Goal: Task Accomplishment & Management: Use online tool/utility

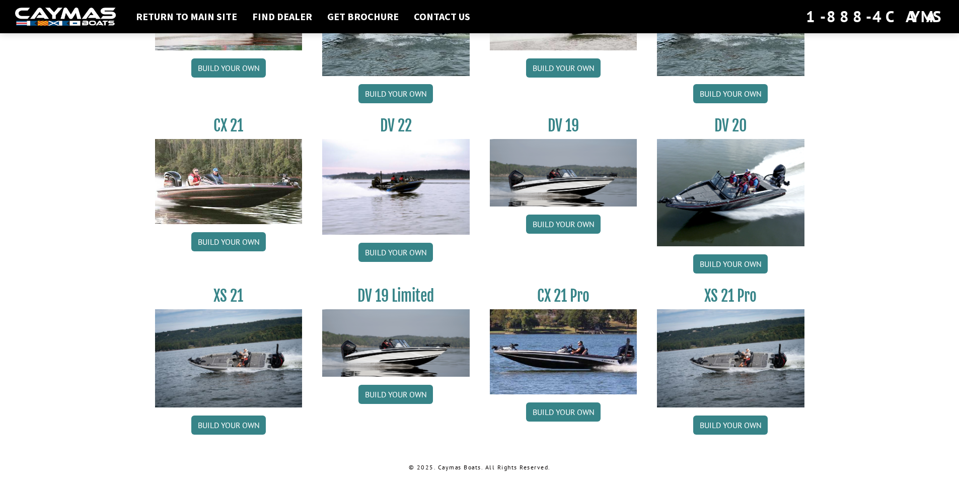
scroll to position [1070, 0]
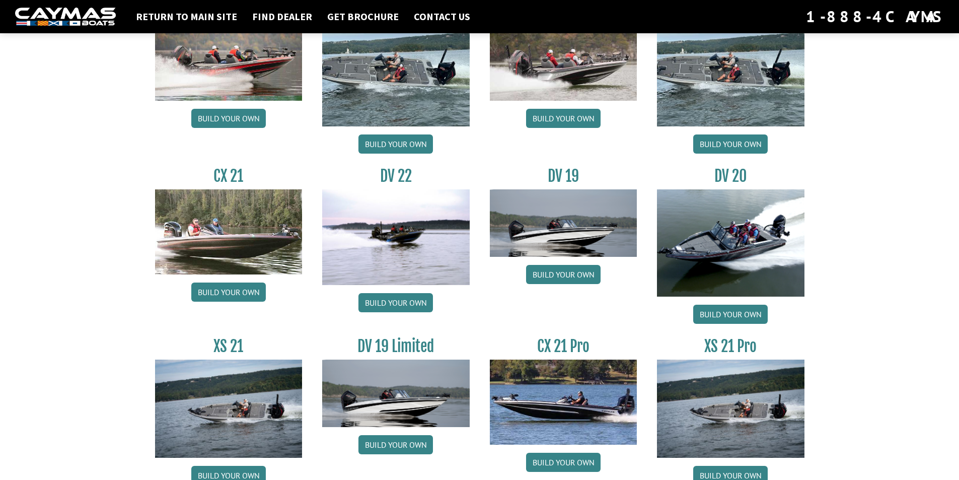
click at [379, 239] on img at bounding box center [395, 237] width 147 height 96
click at [717, 318] on link "Build your own" at bounding box center [730, 313] width 74 height 19
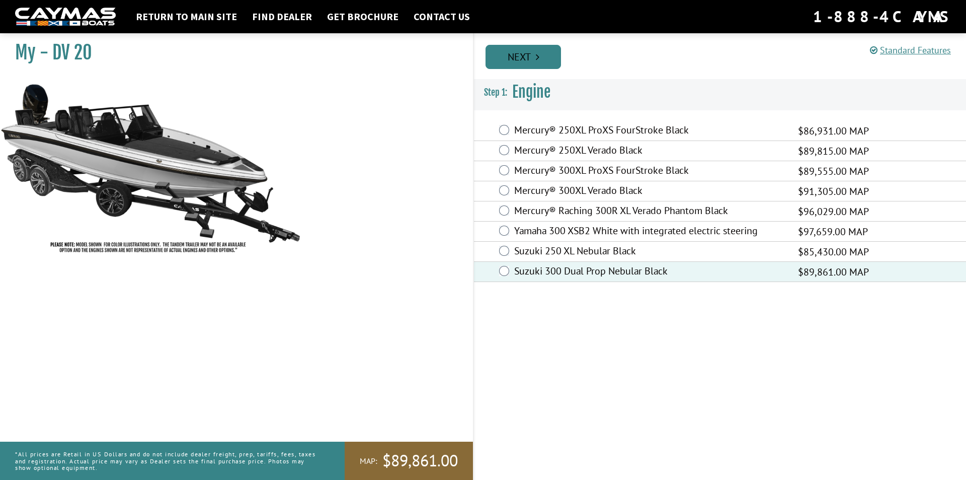
click at [528, 57] on link "Next" at bounding box center [523, 57] width 75 height 24
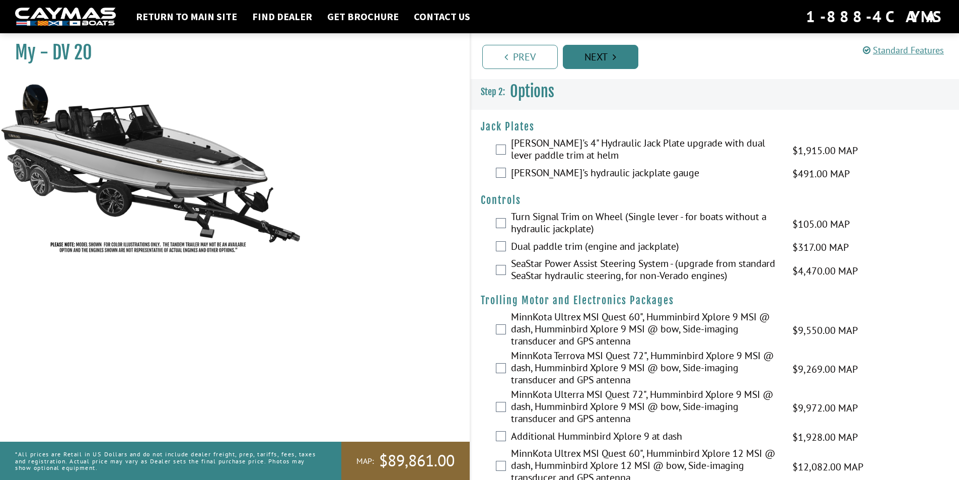
click at [599, 57] on link "Next" at bounding box center [600, 57] width 75 height 24
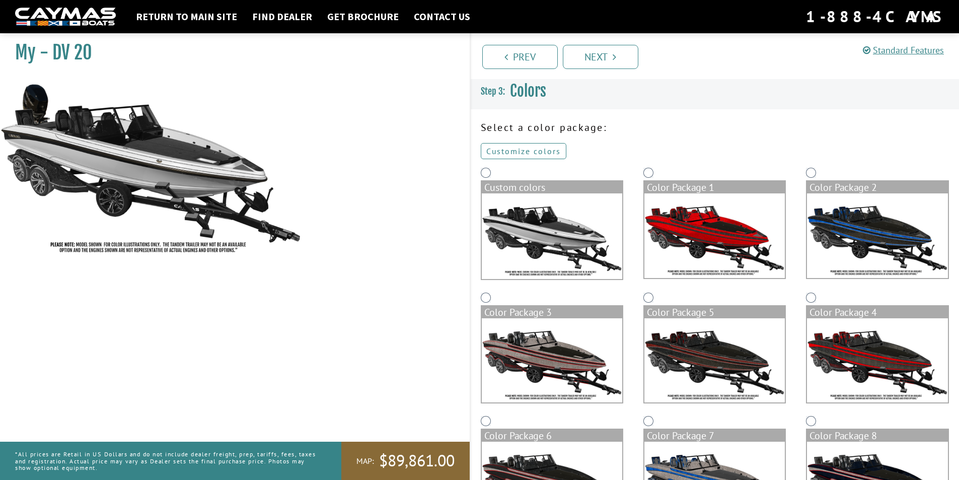
click at [538, 152] on link "Customize colors" at bounding box center [524, 151] width 86 height 16
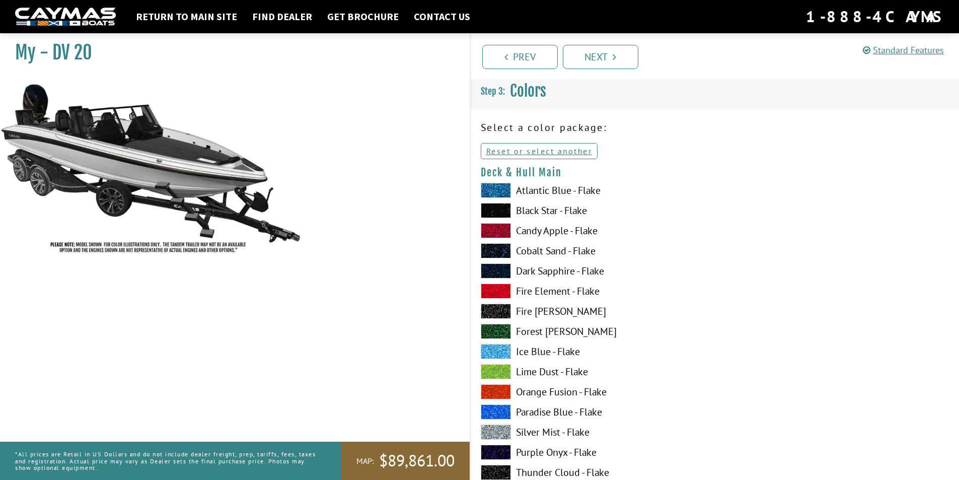
click at [501, 293] on span at bounding box center [496, 290] width 30 height 15
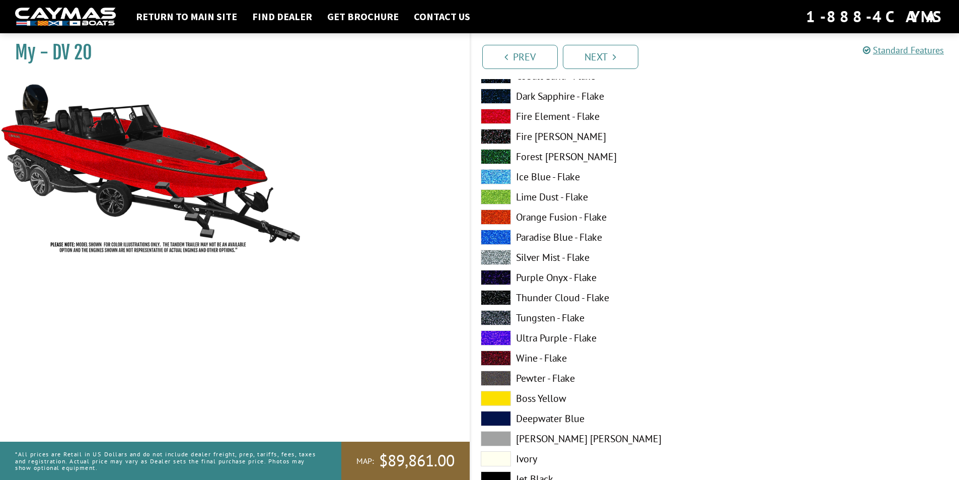
scroll to position [805, 0]
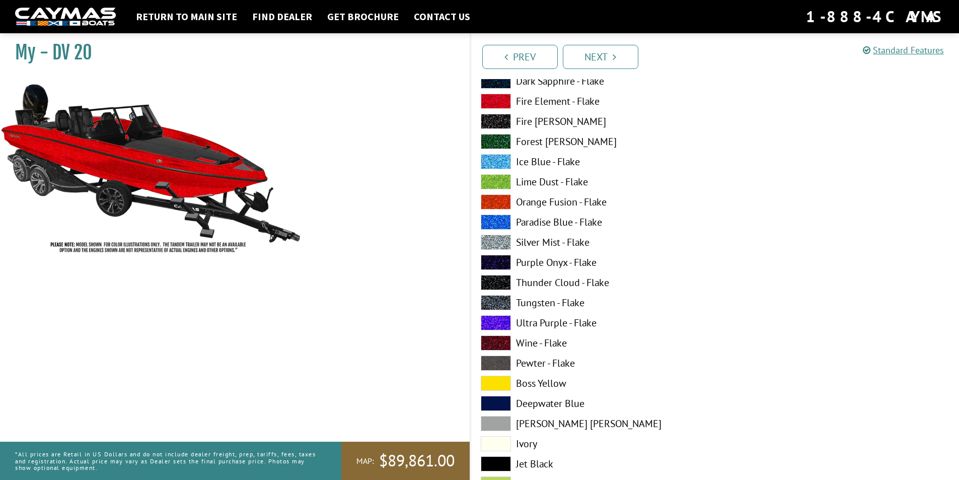
click at [500, 103] on span at bounding box center [496, 101] width 30 height 15
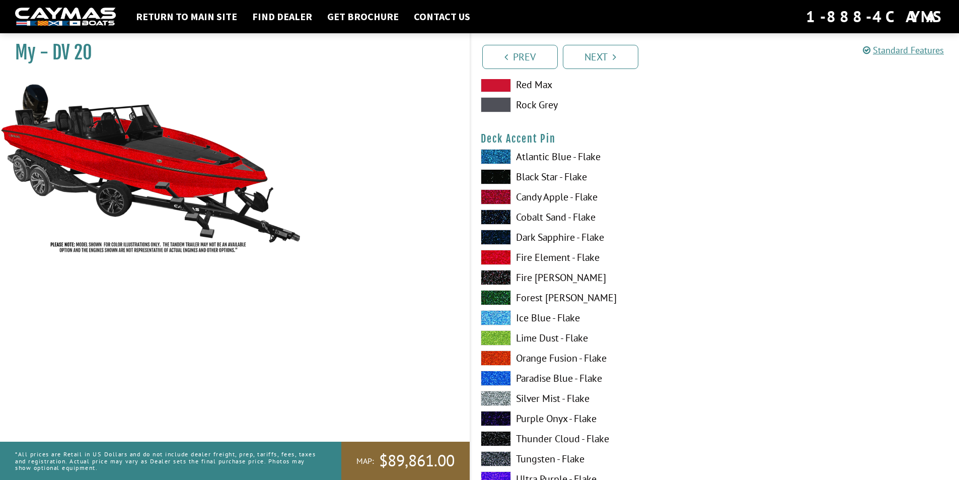
scroll to position [1359, 0]
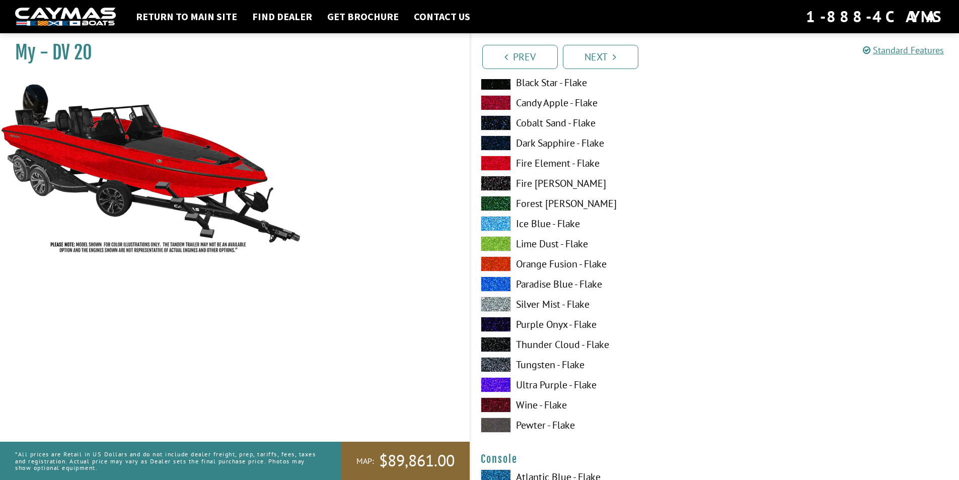
click at [492, 161] on span at bounding box center [496, 162] width 30 height 15
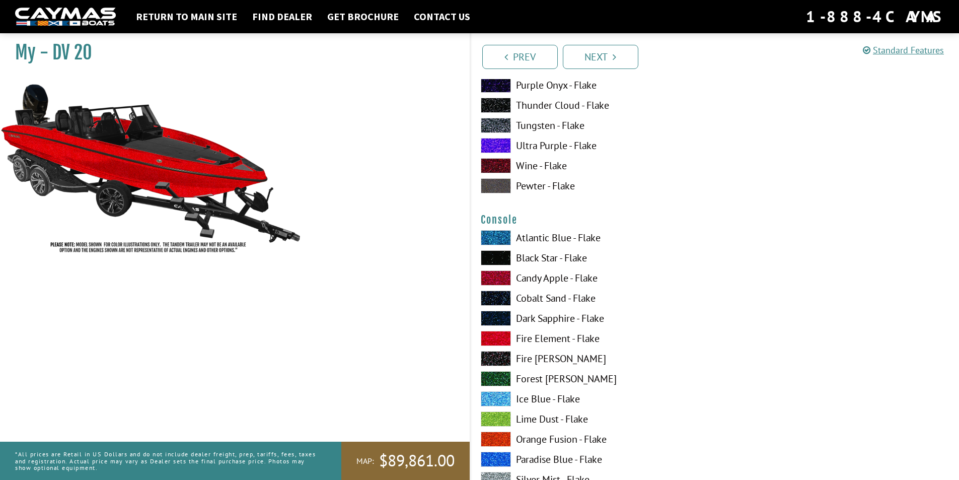
scroll to position [1661, 0]
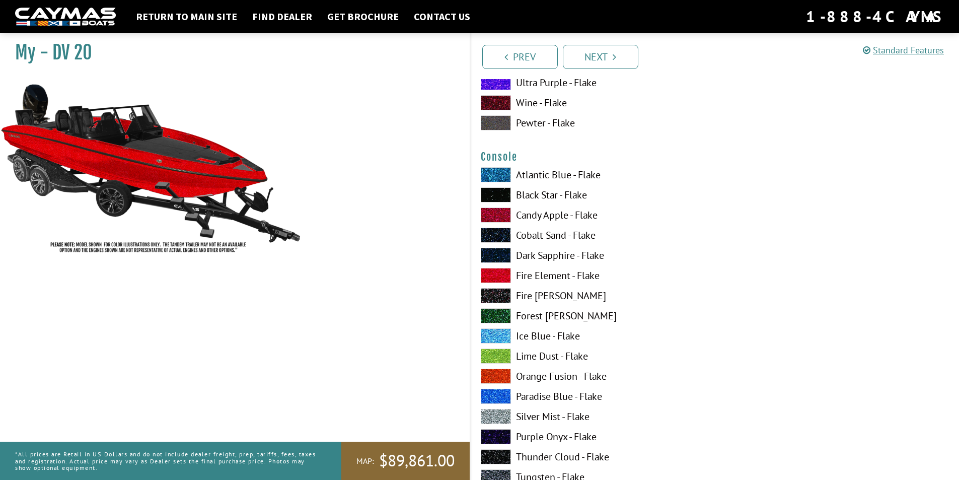
click at [493, 273] on span at bounding box center [496, 275] width 30 height 15
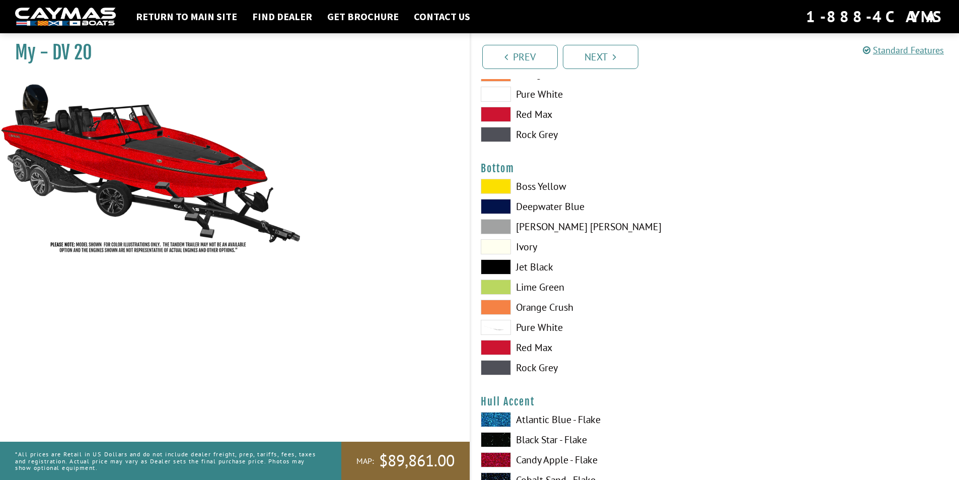
scroll to position [2315, 0]
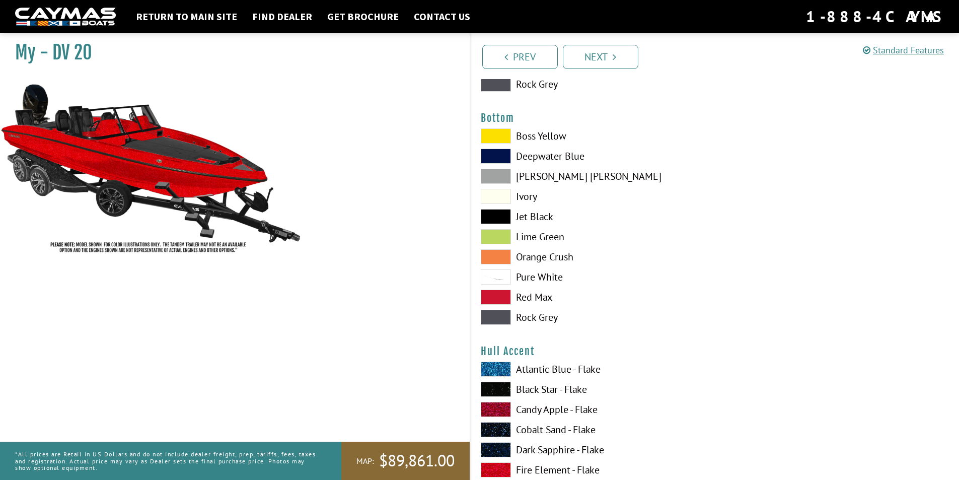
click at [496, 218] on span at bounding box center [496, 216] width 30 height 15
click at [498, 295] on span at bounding box center [496, 296] width 30 height 15
click at [496, 294] on span at bounding box center [496, 296] width 30 height 15
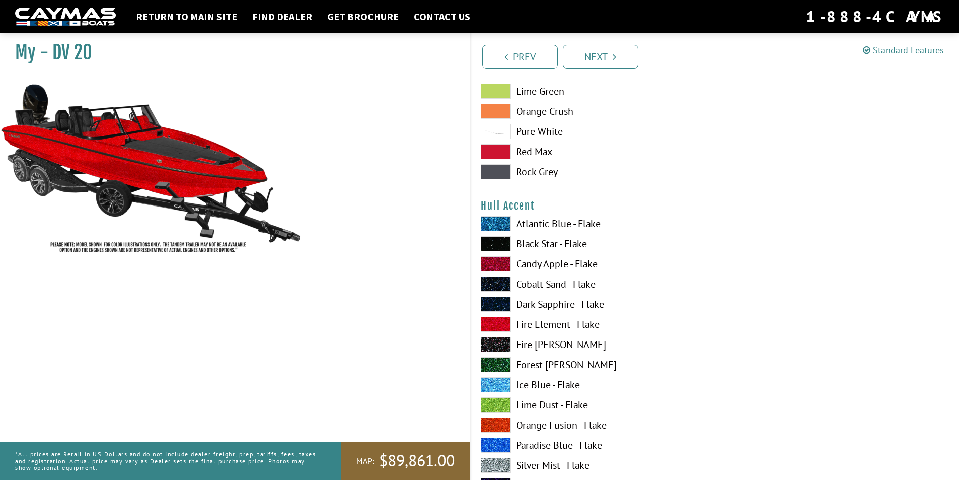
scroll to position [2466, 0]
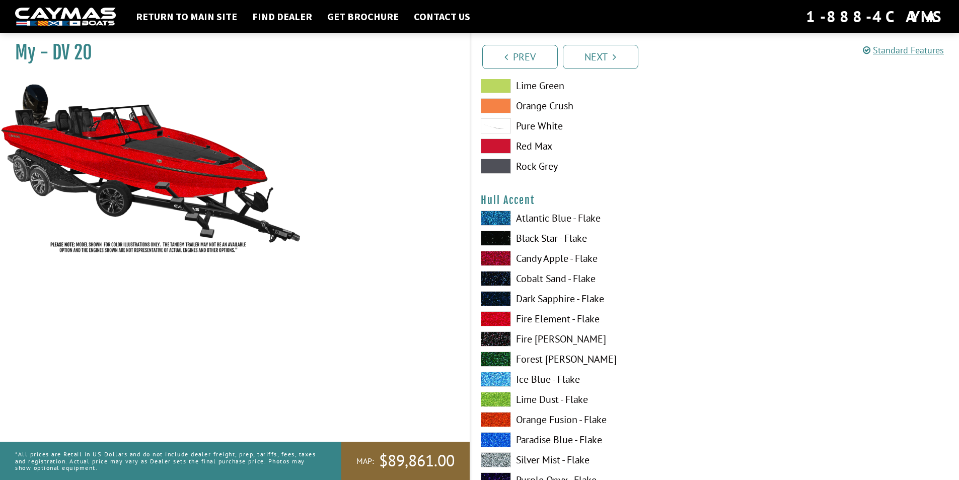
click at [491, 319] on span at bounding box center [496, 318] width 30 height 15
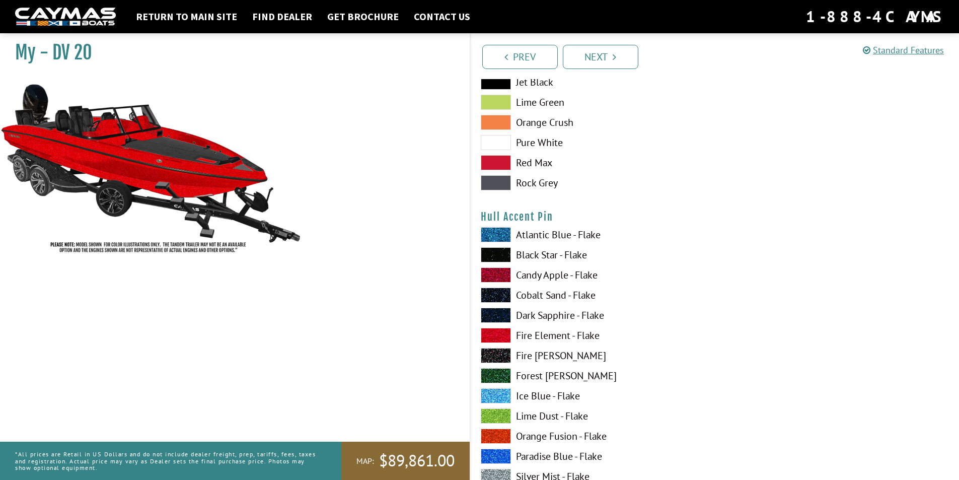
scroll to position [3069, 0]
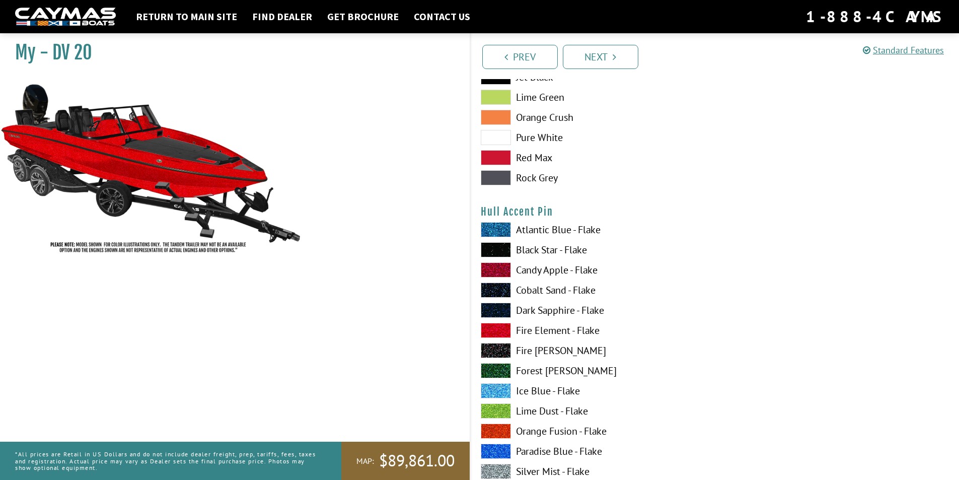
click at [497, 327] on span at bounding box center [496, 330] width 30 height 15
click at [496, 248] on span at bounding box center [496, 249] width 30 height 15
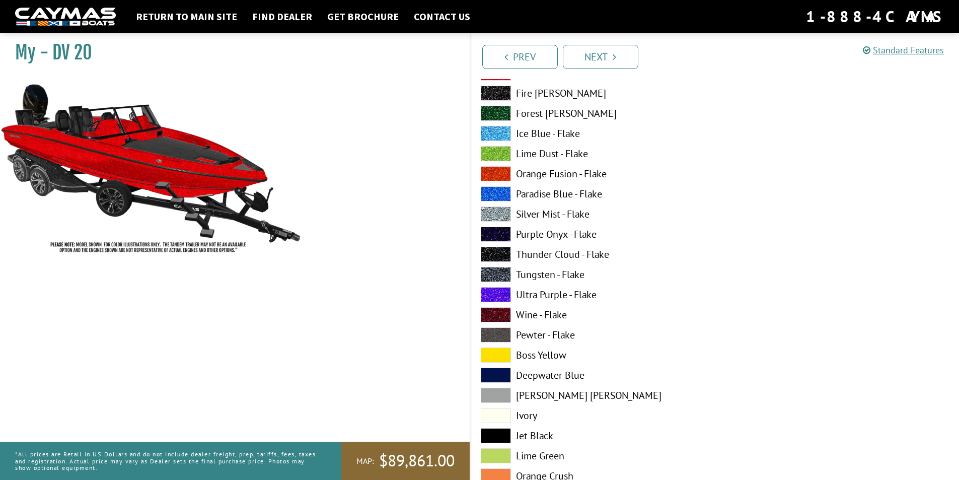
scroll to position [2617, 0]
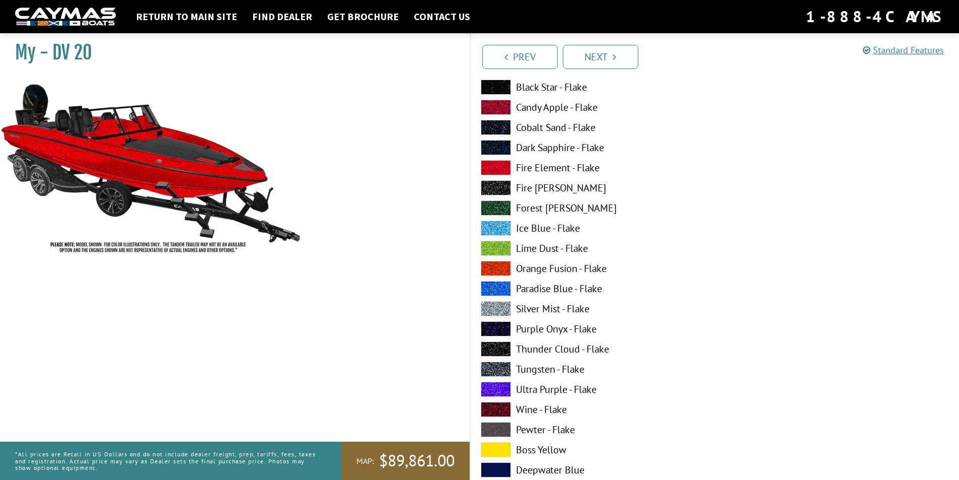
click at [493, 85] on span at bounding box center [496, 87] width 30 height 15
click at [496, 83] on span at bounding box center [496, 87] width 30 height 15
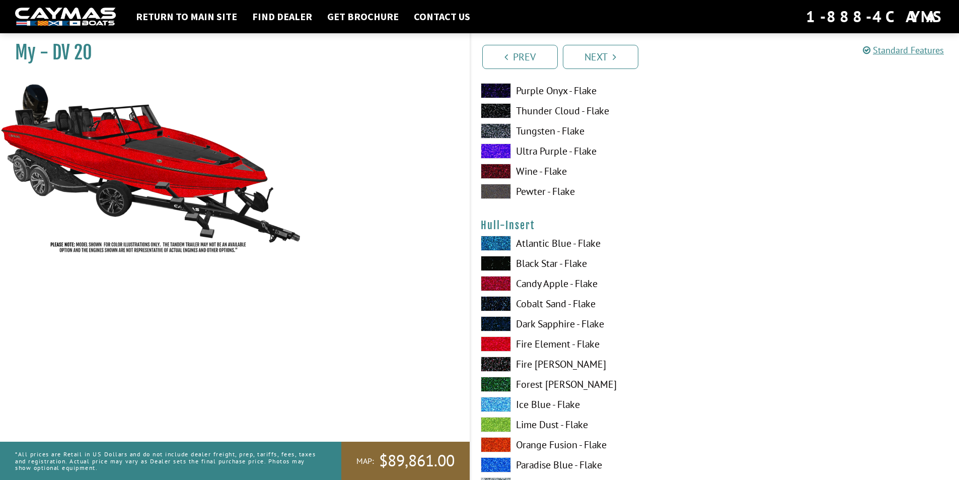
scroll to position [3472, 0]
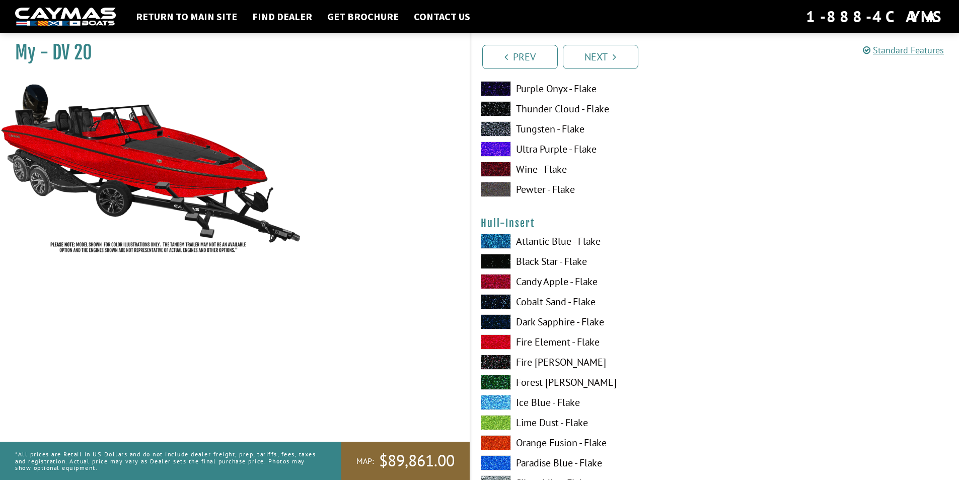
click at [501, 262] on span at bounding box center [496, 261] width 30 height 15
click at [500, 262] on span at bounding box center [496, 261] width 30 height 15
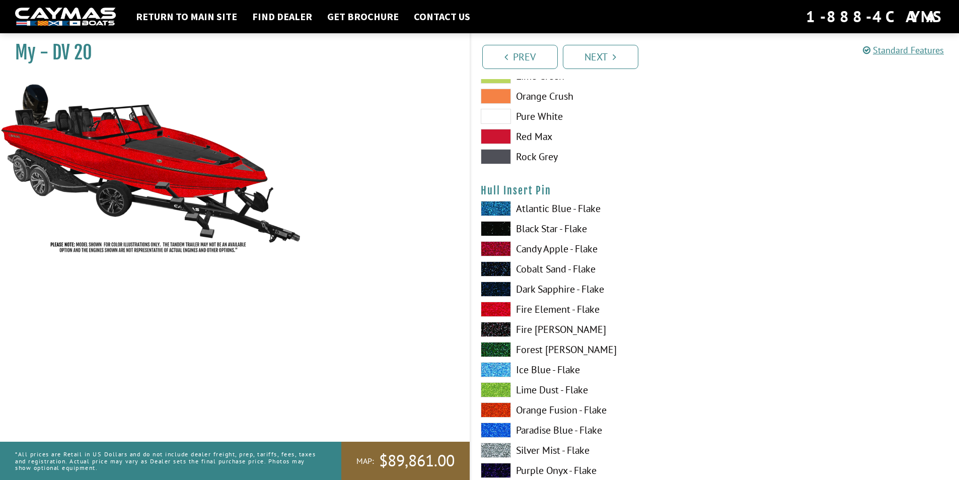
scroll to position [4126, 0]
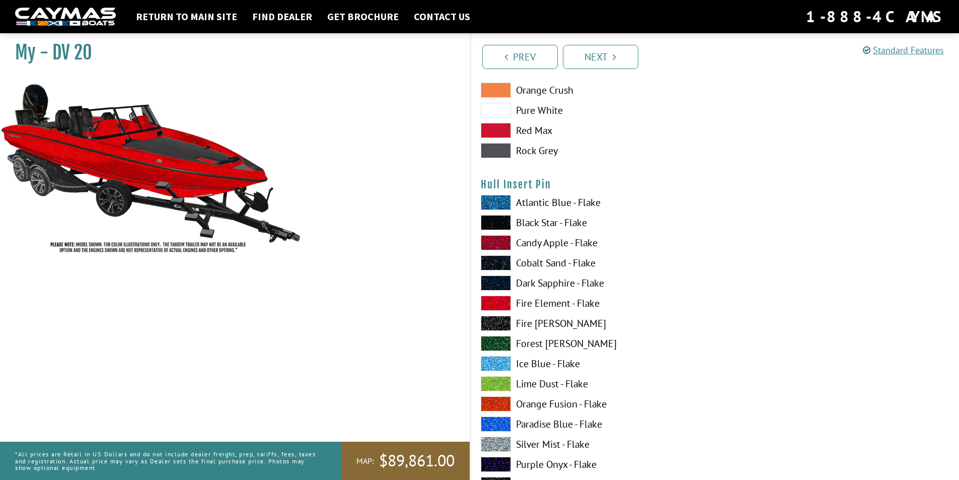
click at [493, 222] on span at bounding box center [496, 222] width 30 height 15
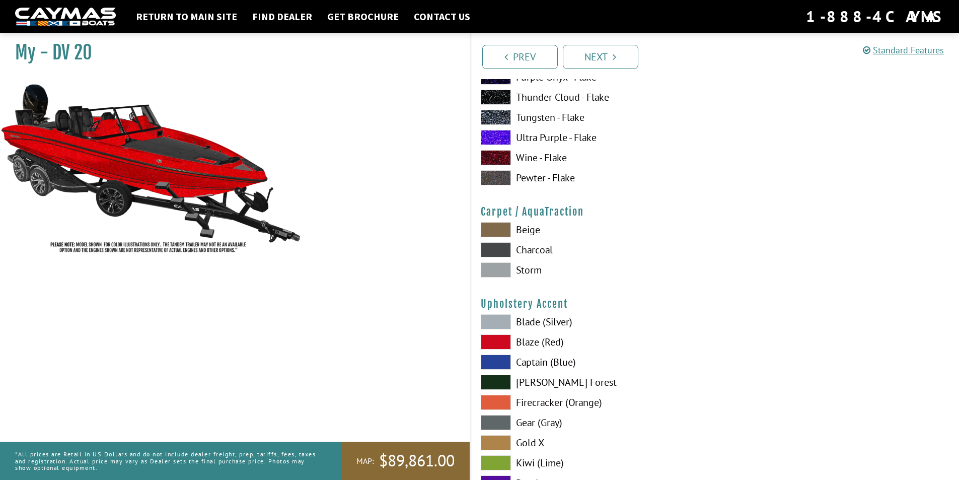
scroll to position [4529, 0]
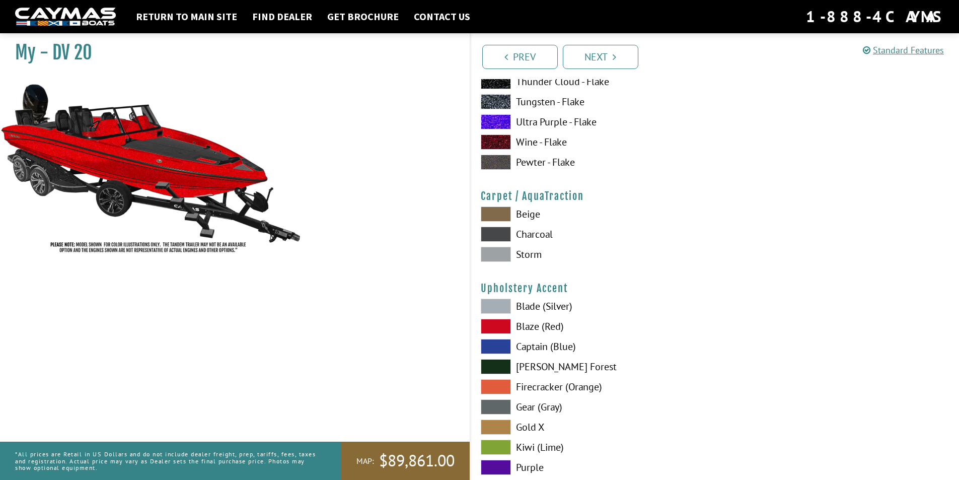
click at [499, 253] on span at bounding box center [496, 254] width 30 height 15
click at [500, 236] on span at bounding box center [496, 233] width 30 height 15
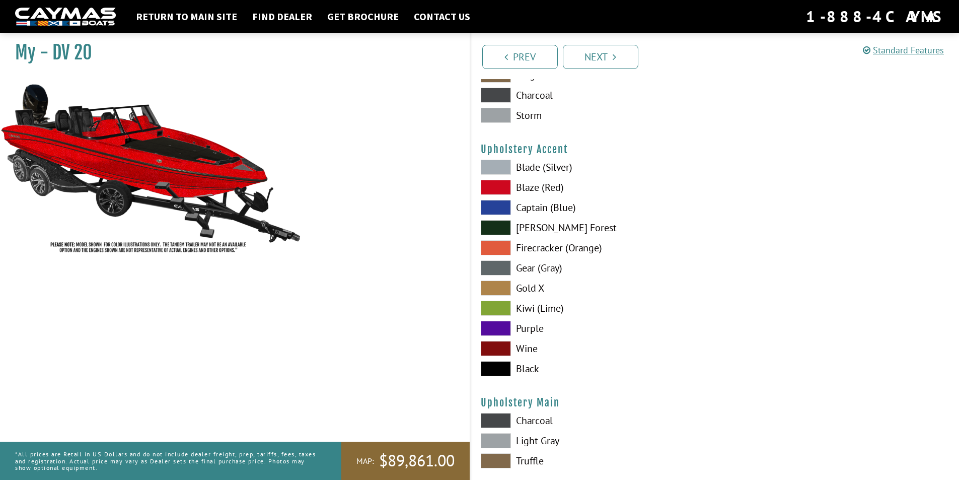
scroll to position [4680, 0]
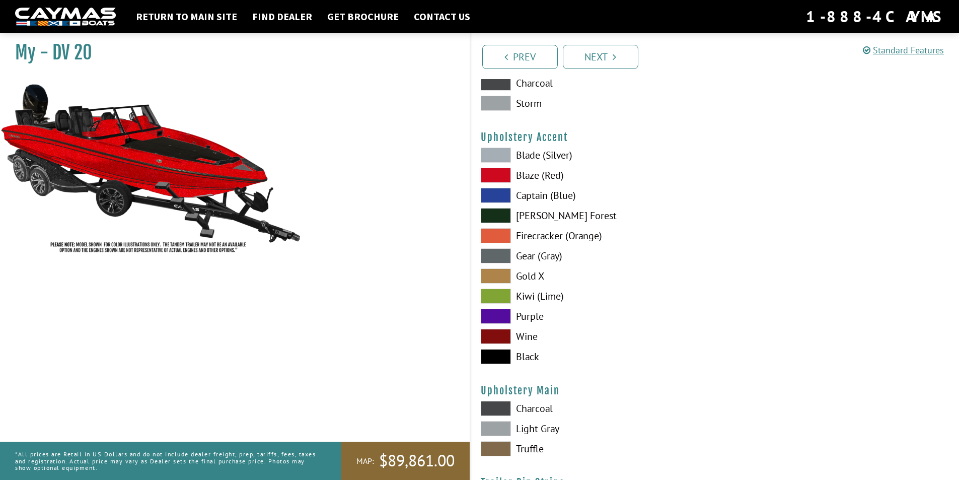
click at [498, 253] on span at bounding box center [496, 255] width 30 height 15
click at [489, 150] on span at bounding box center [496, 154] width 30 height 15
click at [497, 176] on span at bounding box center [496, 175] width 30 height 15
click at [500, 353] on span at bounding box center [496, 356] width 30 height 15
click at [503, 256] on span at bounding box center [496, 255] width 30 height 15
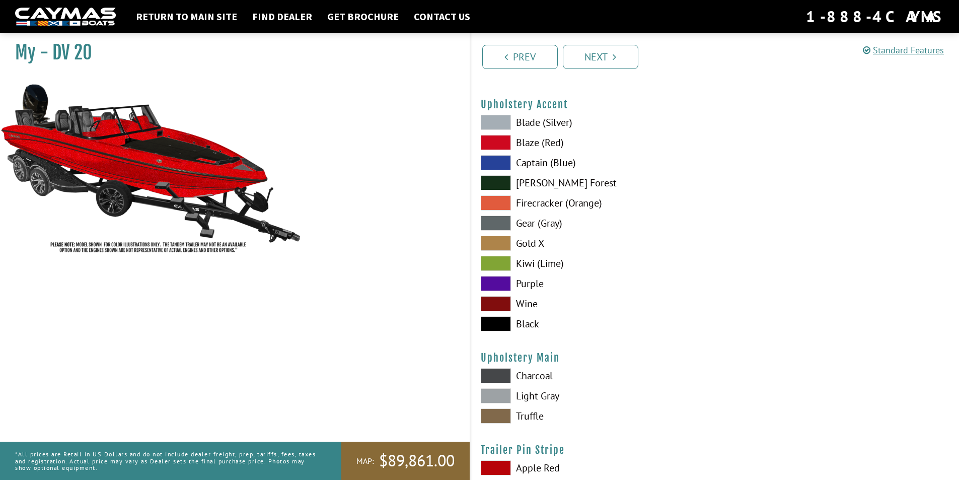
scroll to position [4730, 0]
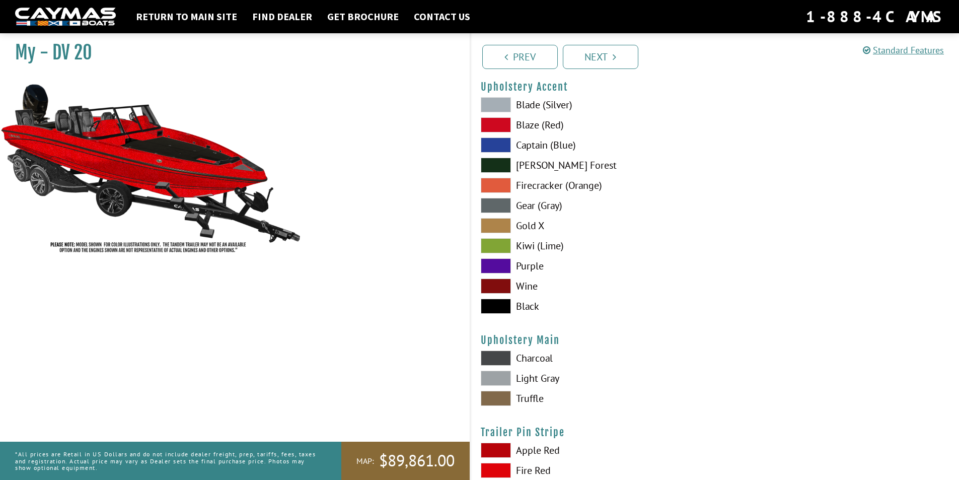
click at [501, 357] on span at bounding box center [496, 357] width 30 height 15
click at [500, 375] on span at bounding box center [496, 377] width 30 height 15
click at [497, 308] on span at bounding box center [496, 305] width 30 height 15
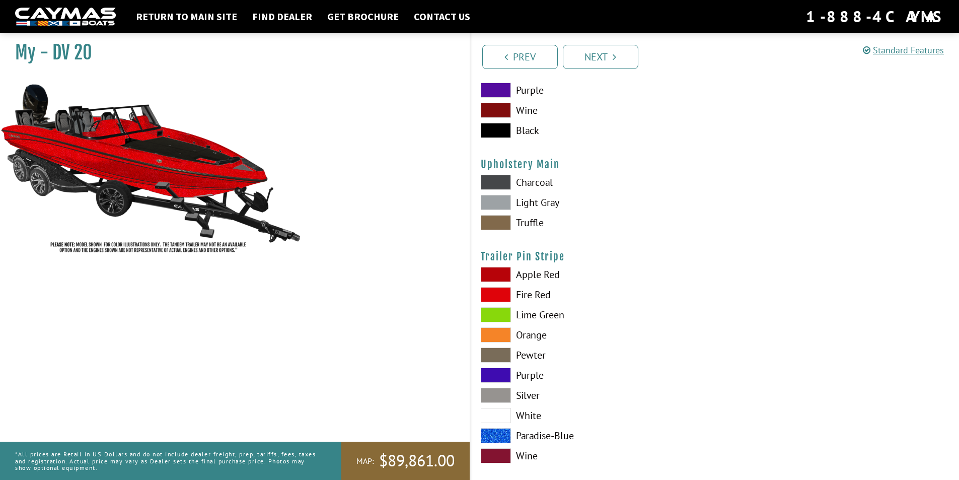
scroll to position [4919, 0]
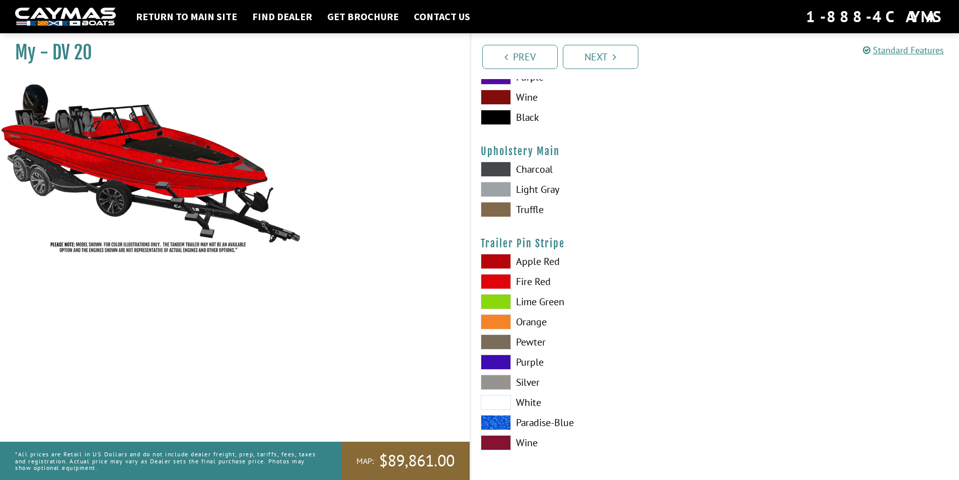
click at [494, 278] on span at bounding box center [496, 281] width 30 height 15
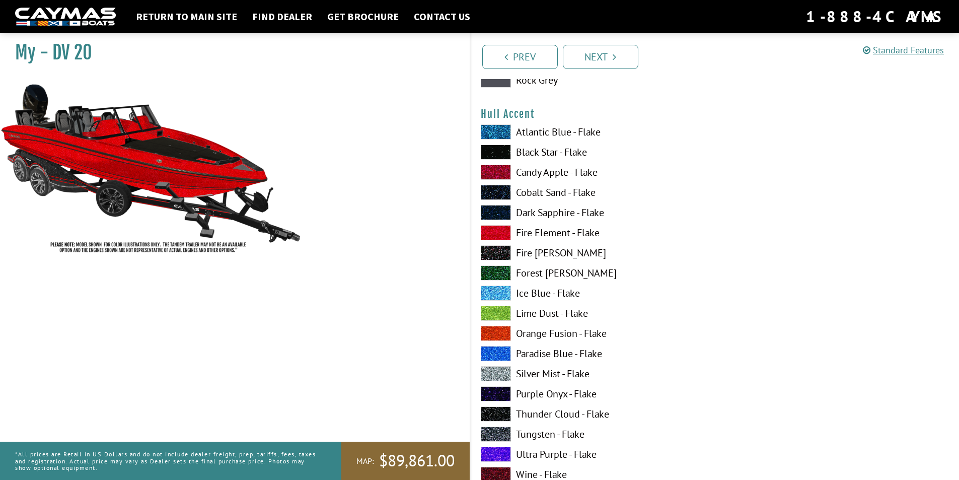
scroll to position [2554, 0]
